Goal: Transaction & Acquisition: Download file/media

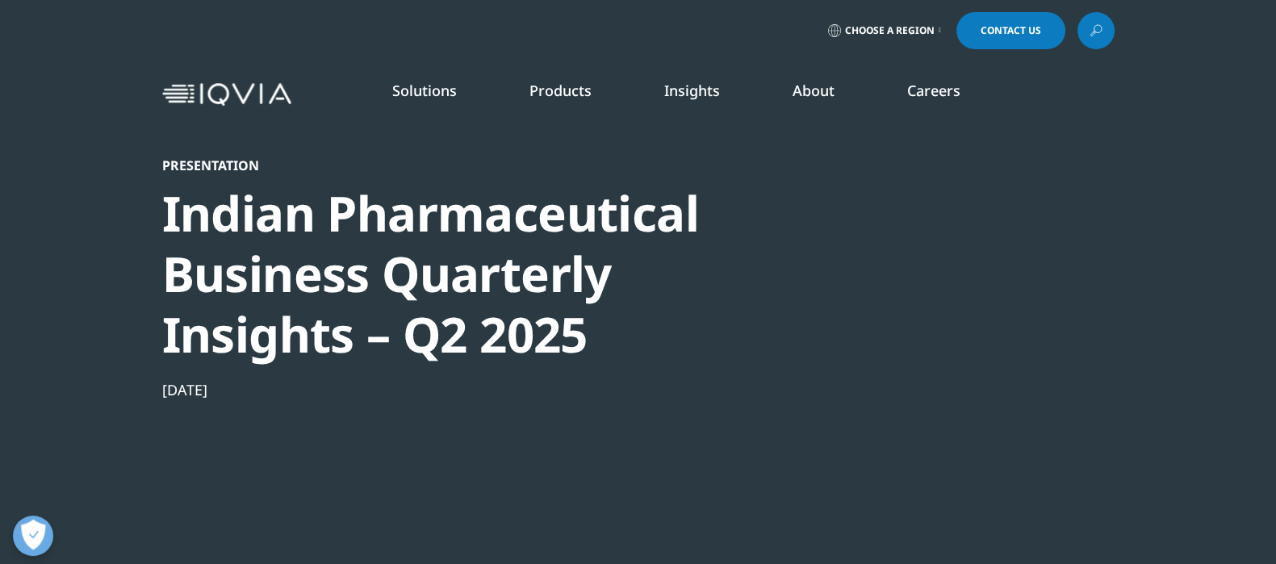
scroll to position [148, 952]
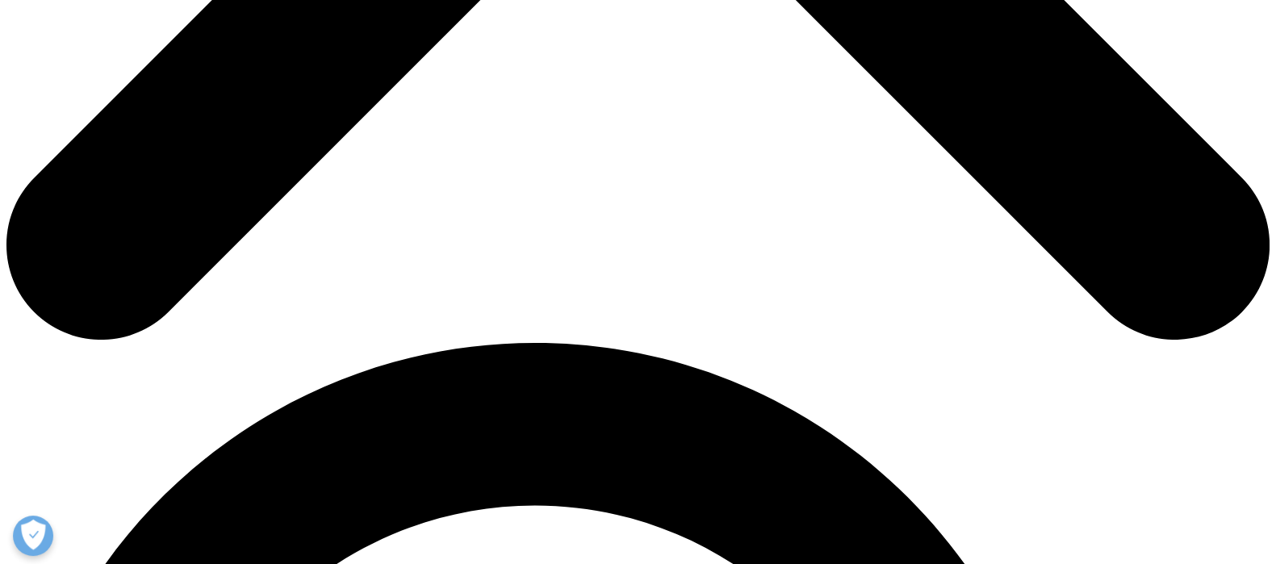
scroll to position [1110, 0]
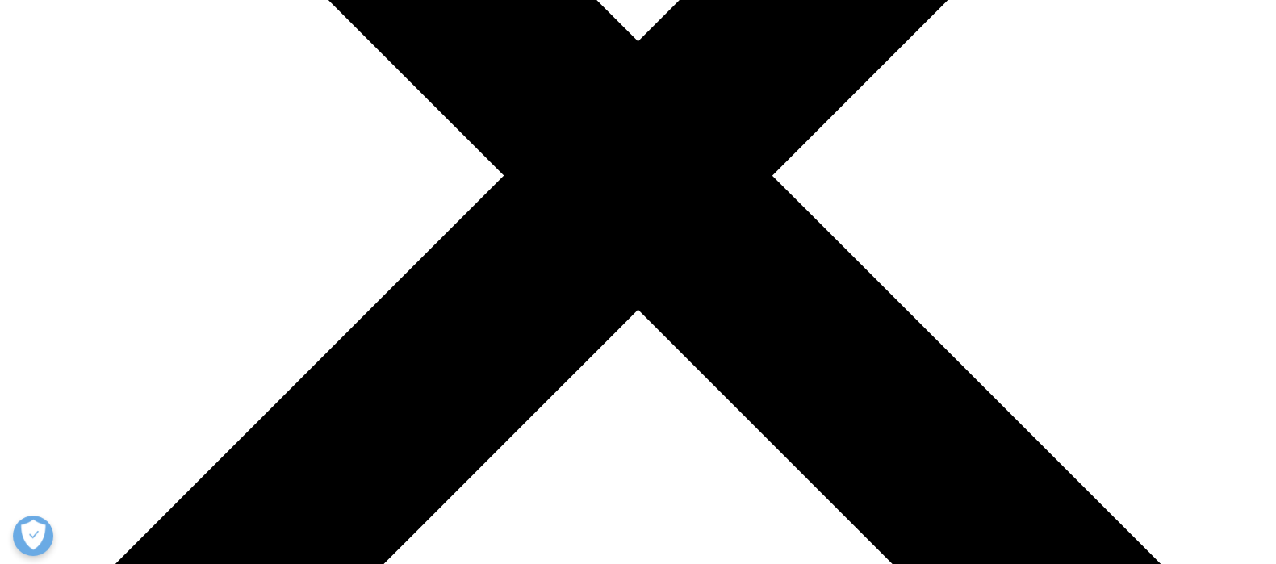
scroll to position [508, 0]
